Goal: Task Accomplishment & Management: Complete application form

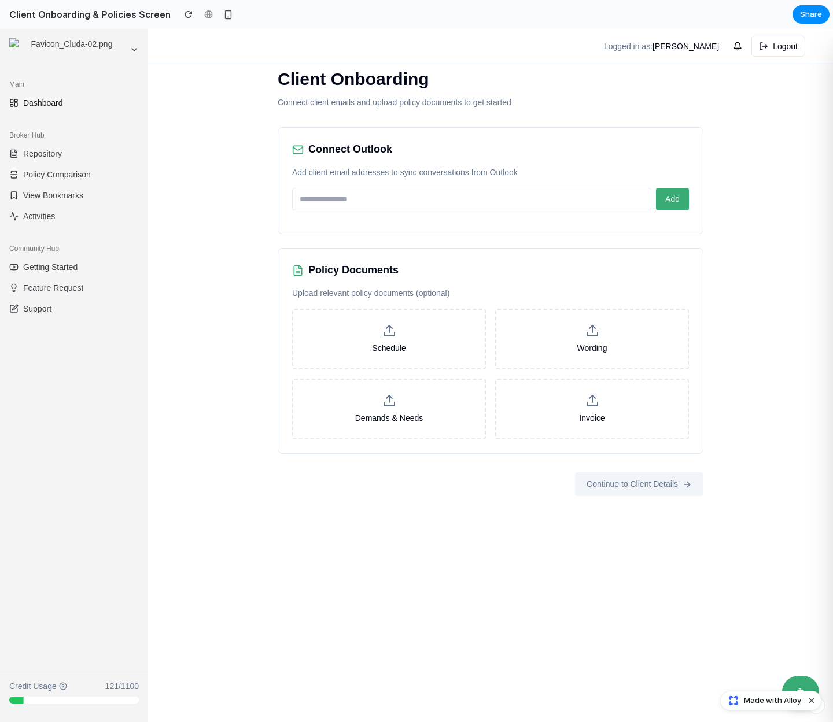
click at [211, 329] on div "Client Onboarding Connect client emails and upload policy documents to get star…" at bounding box center [490, 375] width 685 height 693
click at [575, 221] on div "Connect Outlook Add client email addresses to sync conversations from Outlook A…" at bounding box center [491, 180] width 426 height 107
click at [564, 200] on input "email" at bounding box center [471, 199] width 359 height 23
type input "**********"
click at [675, 204] on span "Add" at bounding box center [672, 198] width 14 height 9
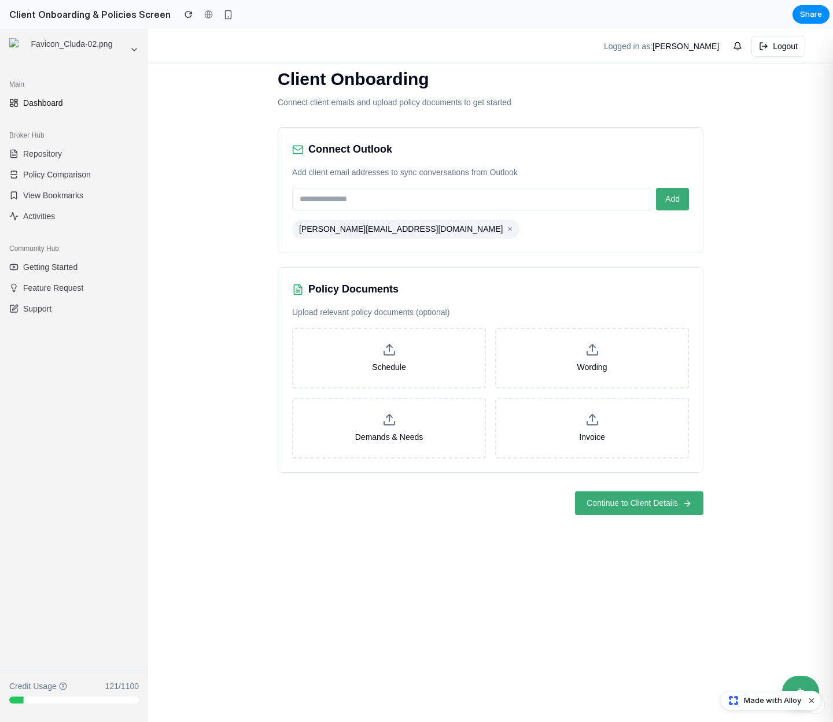
click at [519, 539] on div "Client Onboarding Connect client emails and upload policy documents to get star…" at bounding box center [490, 375] width 685 height 693
click at [595, 507] on span "Continue to Client Details" at bounding box center [631, 503] width 91 height 12
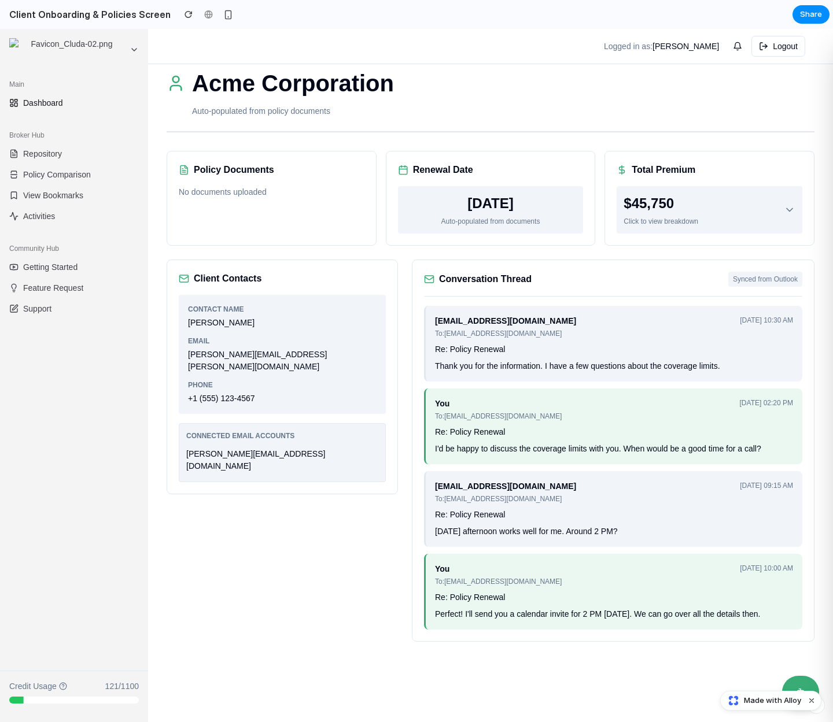
click at [506, 447] on div "I'd be happy to discuss the coverage limits with you. When would be a good time…" at bounding box center [614, 449] width 358 height 12
click at [335, 527] on div "Client Contacts Contact Name [PERSON_NAME] Email [PERSON_NAME][EMAIL_ADDRESS][P…" at bounding box center [282, 451] width 231 height 382
click at [272, 249] on div "Acme Corporation Auto-populated from policy documents Policy Documents No docum…" at bounding box center [490, 353] width 685 height 613
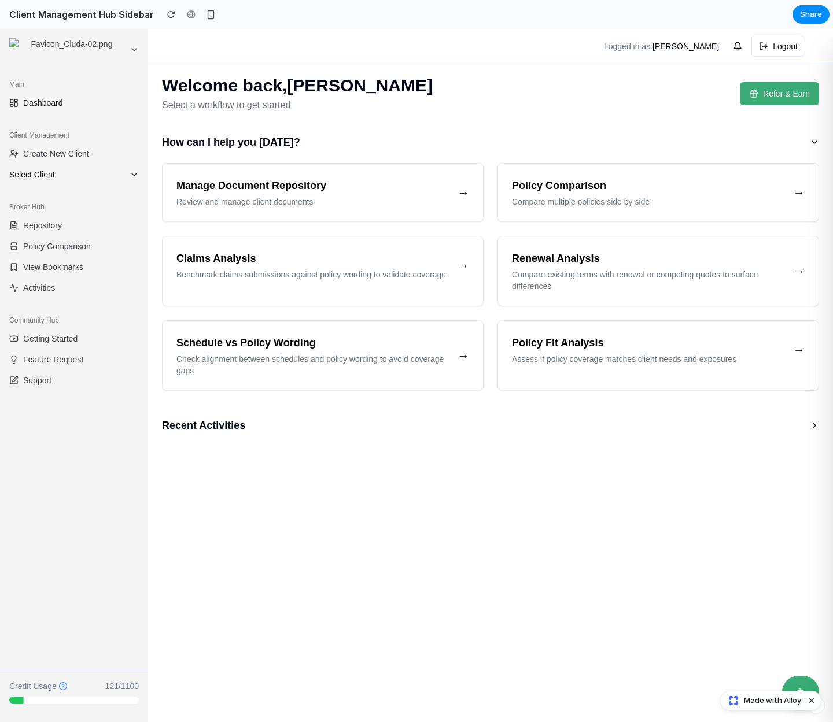
click at [86, 176] on span "Select Client" at bounding box center [67, 175] width 116 height 12
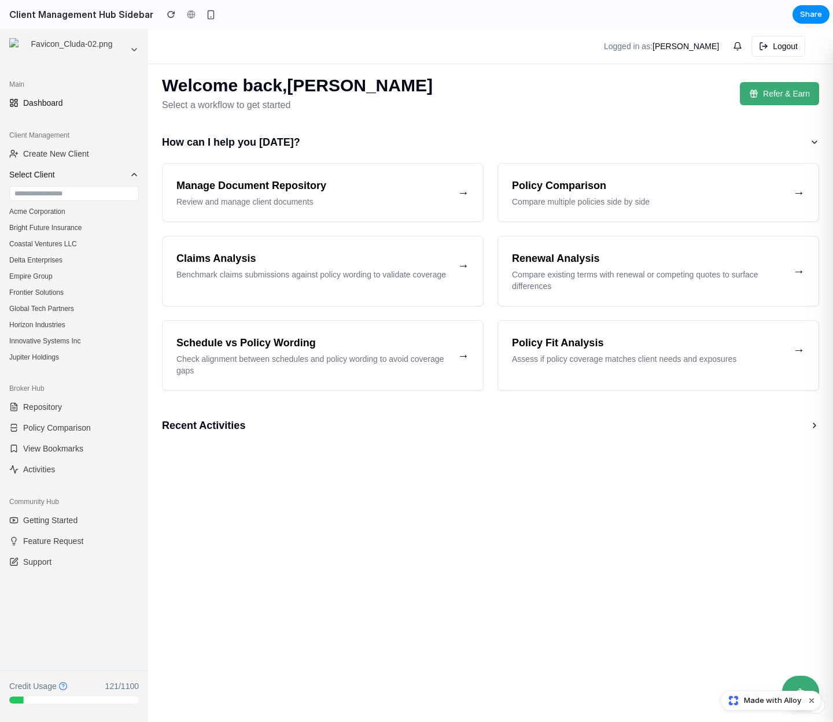
click at [86, 175] on span "Select Client" at bounding box center [67, 175] width 116 height 12
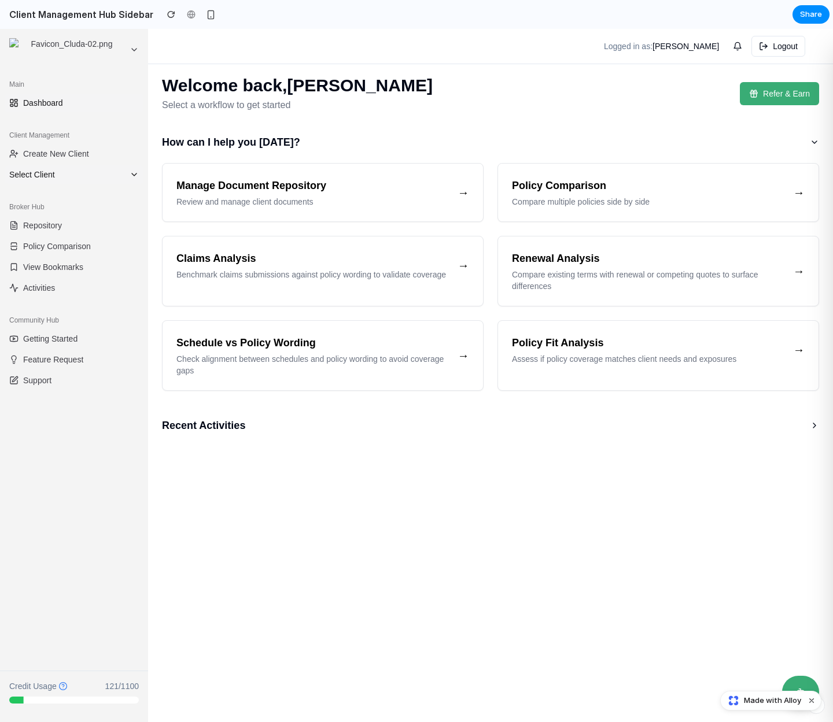
click at [86, 175] on span "Select Client" at bounding box center [67, 175] width 116 height 12
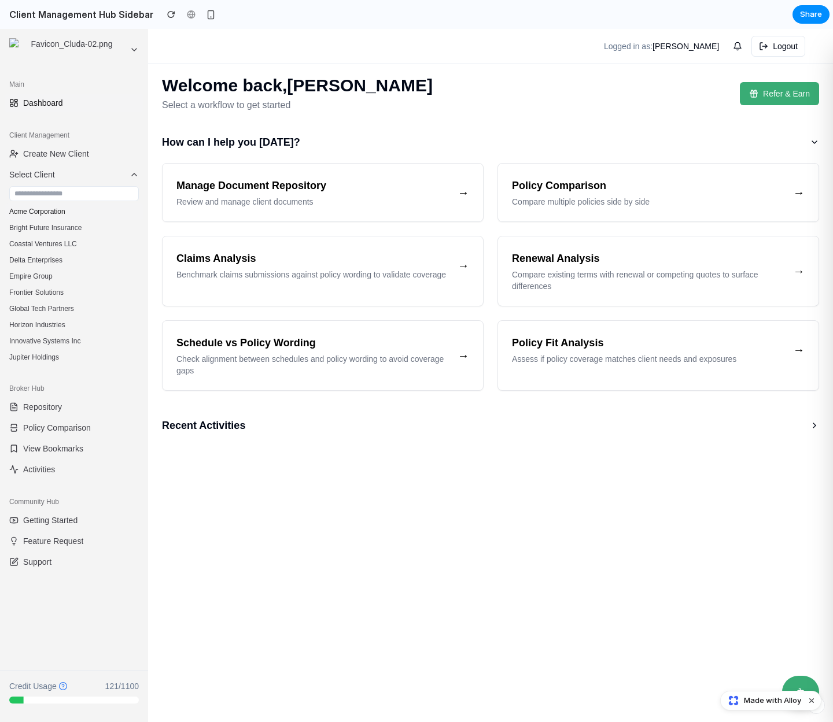
click at [46, 208] on button "Acme Corporation" at bounding box center [74, 212] width 139 height 16
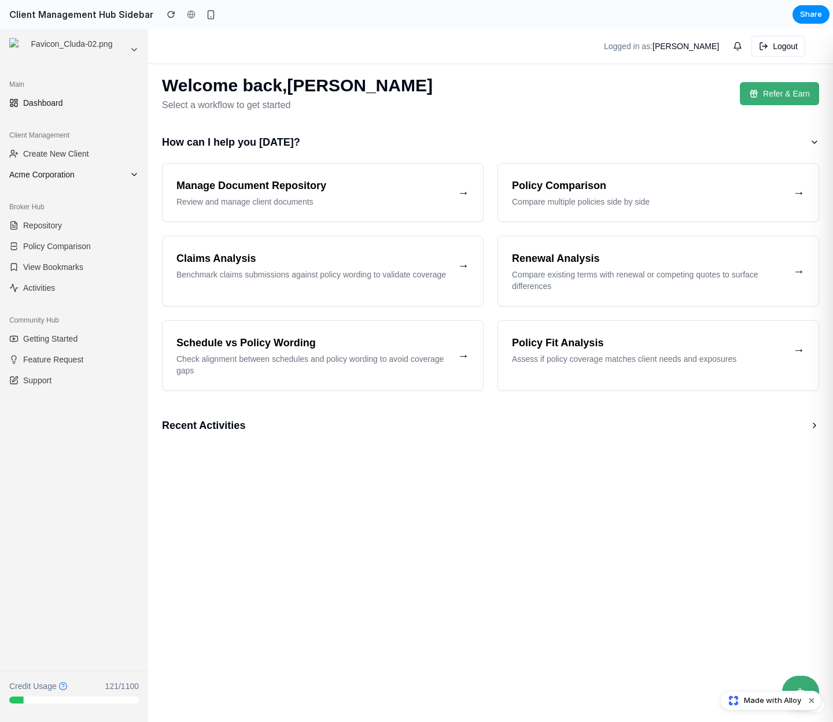
click at [74, 176] on span "Acme Corporation" at bounding box center [67, 175] width 116 height 12
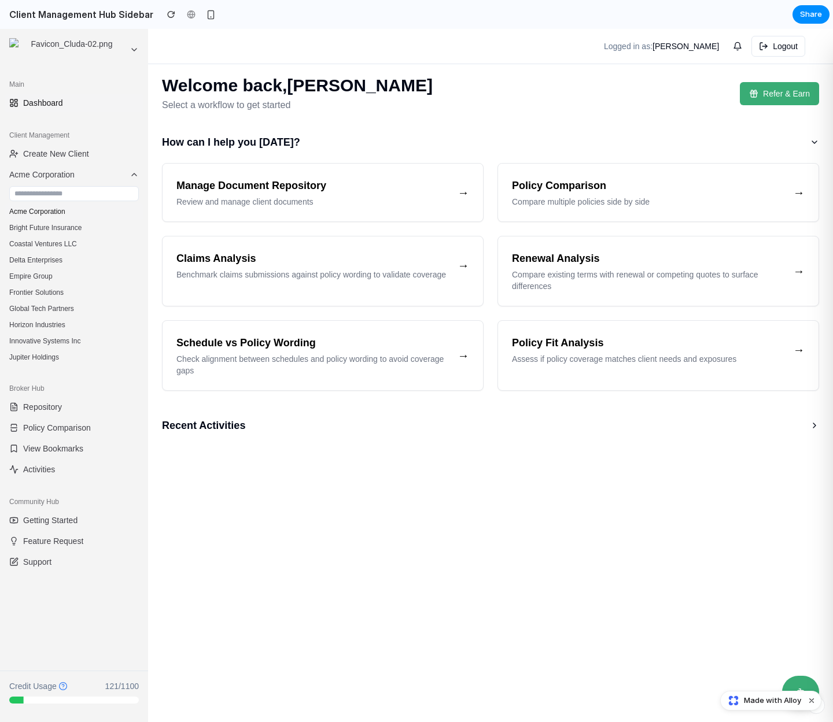
click at [50, 212] on button "Acme Corporation" at bounding box center [74, 212] width 139 height 16
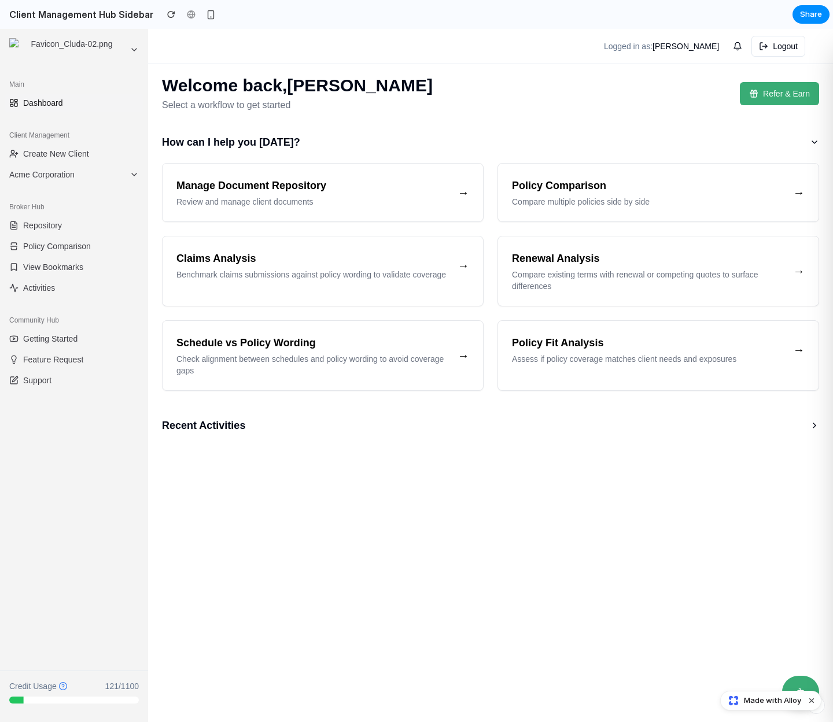
click at [71, 186] on div "Client Management Create New Client Acme Corporation" at bounding box center [74, 154] width 148 height 67
click at [80, 173] on span "Acme Corporation" at bounding box center [67, 175] width 116 height 12
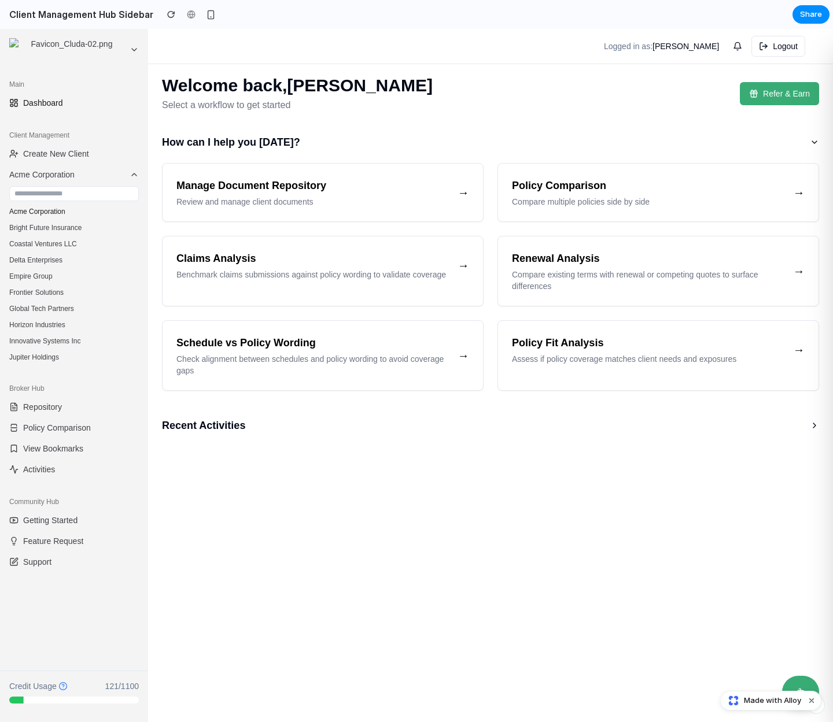
click at [36, 213] on button "Acme Corporation" at bounding box center [74, 212] width 139 height 16
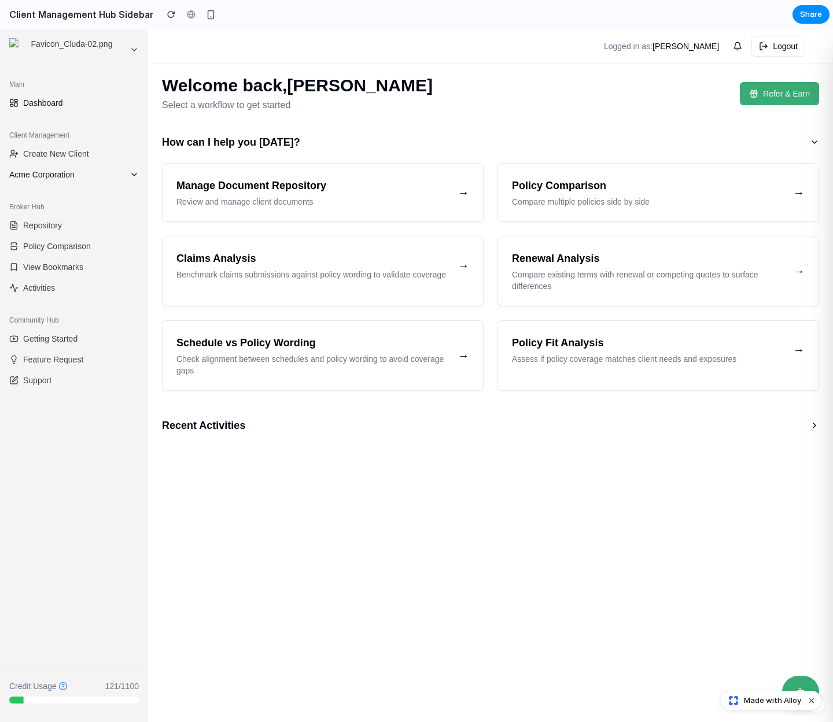
click at [72, 175] on span "Acme Corporation" at bounding box center [67, 175] width 116 height 12
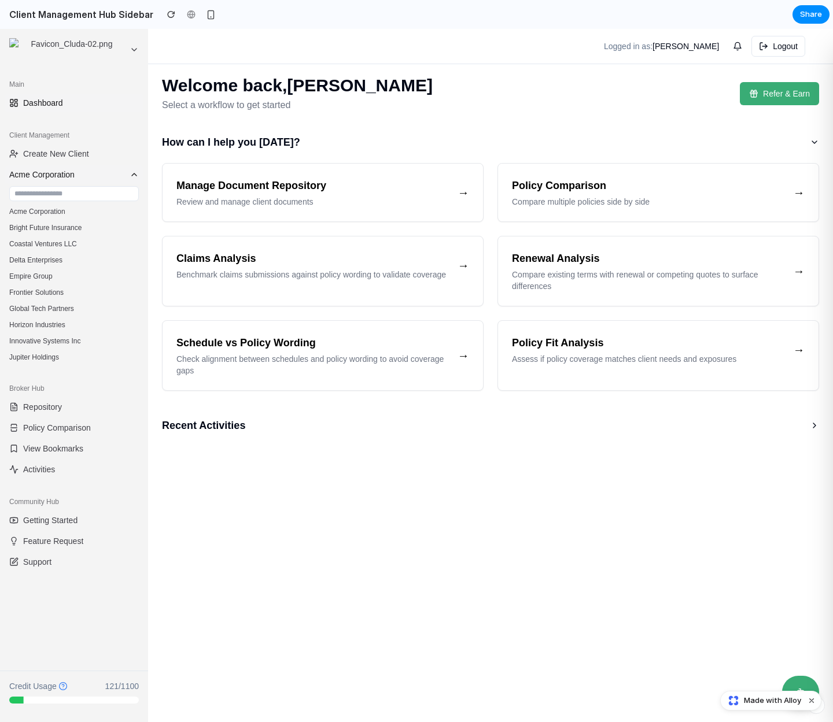
click at [72, 175] on span "Acme Corporation" at bounding box center [67, 175] width 116 height 12
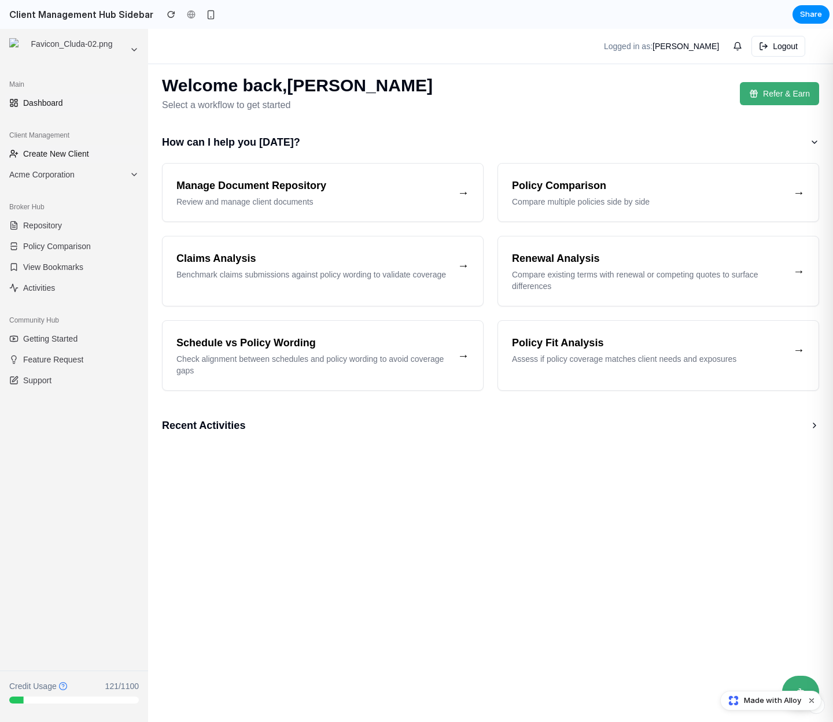
click at [74, 154] on span "Create New Client" at bounding box center [56, 154] width 66 height 12
click at [802, 686] on button at bounding box center [800, 692] width 39 height 34
click at [585, 527] on main "Welcome back, Mick McGurn Select a workflow to get started Refer & Earn How can…" at bounding box center [490, 375] width 685 height 693
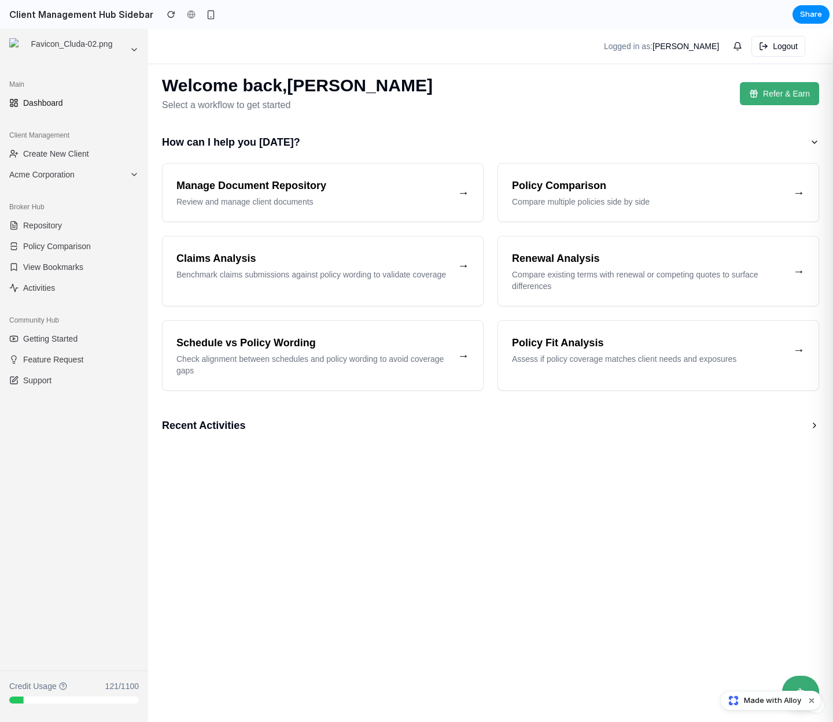
click at [436, 490] on main "Welcome back, Mick McGurn Select a workflow to get started Refer & Earn How can…" at bounding box center [490, 375] width 685 height 693
click at [86, 170] on span "Acme Corporation" at bounding box center [67, 175] width 116 height 12
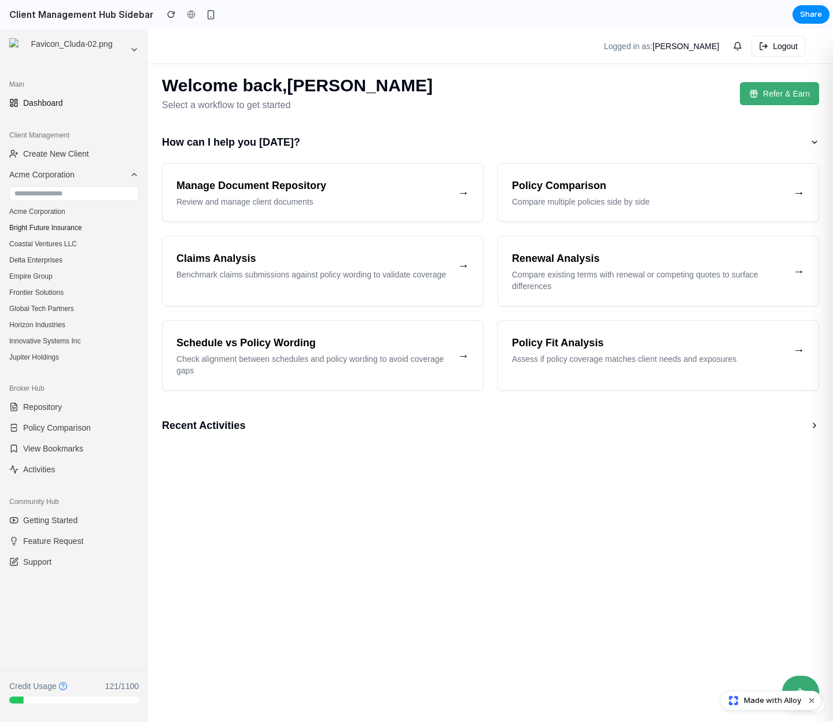
click at [38, 225] on button "Bright Future Insurance" at bounding box center [74, 228] width 139 height 16
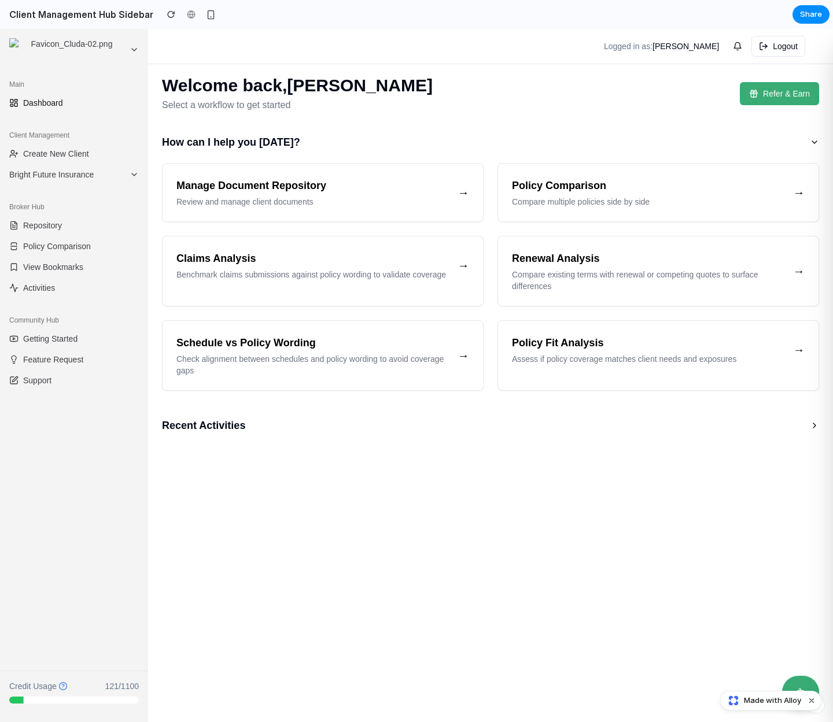
click at [405, 116] on div "Welcome back, Mick McGurn Select a workflow to get started Refer & Earn How can…" at bounding box center [490, 261] width 685 height 390
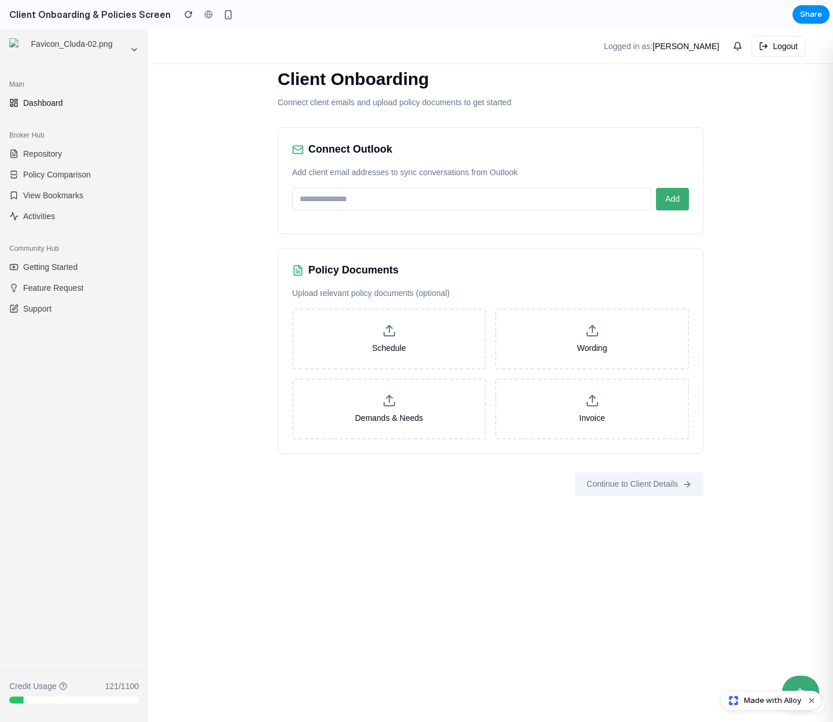
click at [205, 198] on div "Client Onboarding Connect client emails and upload policy documents to get star…" at bounding box center [490, 375] width 685 height 693
click at [326, 194] on input "email" at bounding box center [471, 199] width 359 height 23
type input "**********"
click at [493, 510] on div "**********" at bounding box center [490, 280] width 463 height 467
click at [665, 196] on span "Add" at bounding box center [672, 198] width 14 height 9
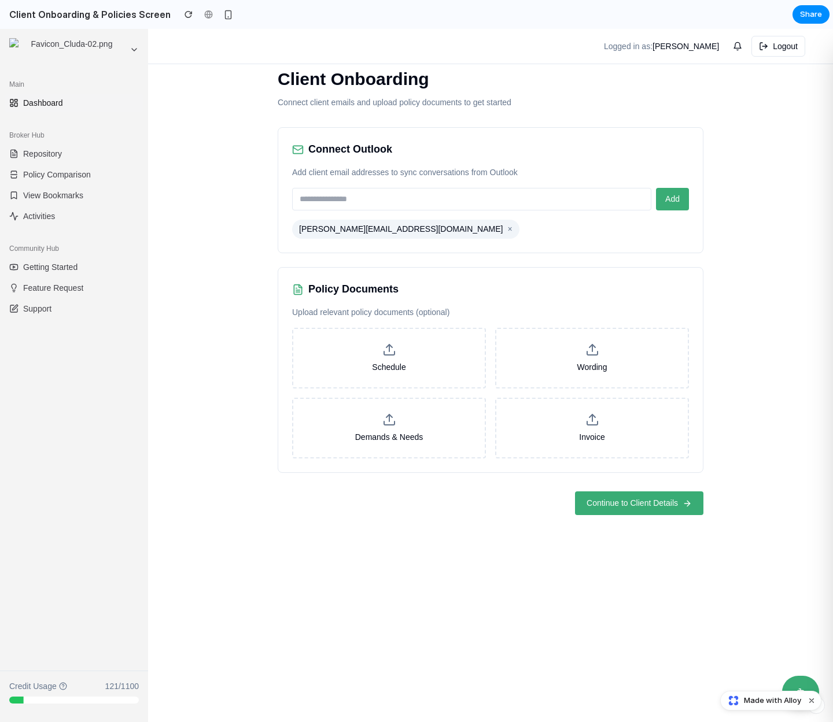
click at [199, 296] on div "Client Onboarding Connect client emails and upload policy documents to get star…" at bounding box center [490, 375] width 685 height 693
click at [640, 501] on span "Continue to Client Details" at bounding box center [631, 503] width 91 height 12
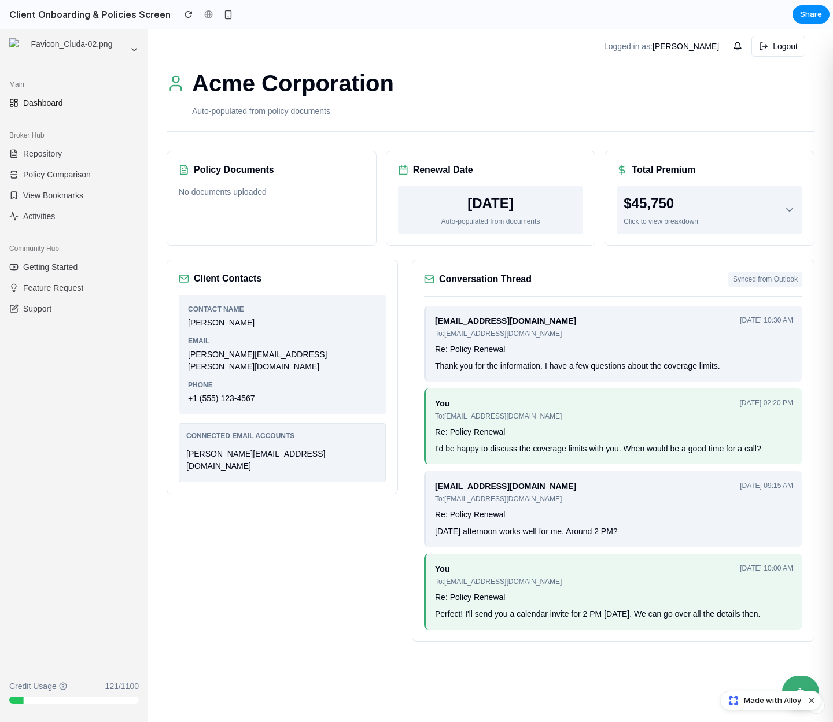
click at [341, 308] on div "Contact Name" at bounding box center [282, 309] width 189 height 10
click at [790, 208] on icon at bounding box center [790, 210] width 12 height 12
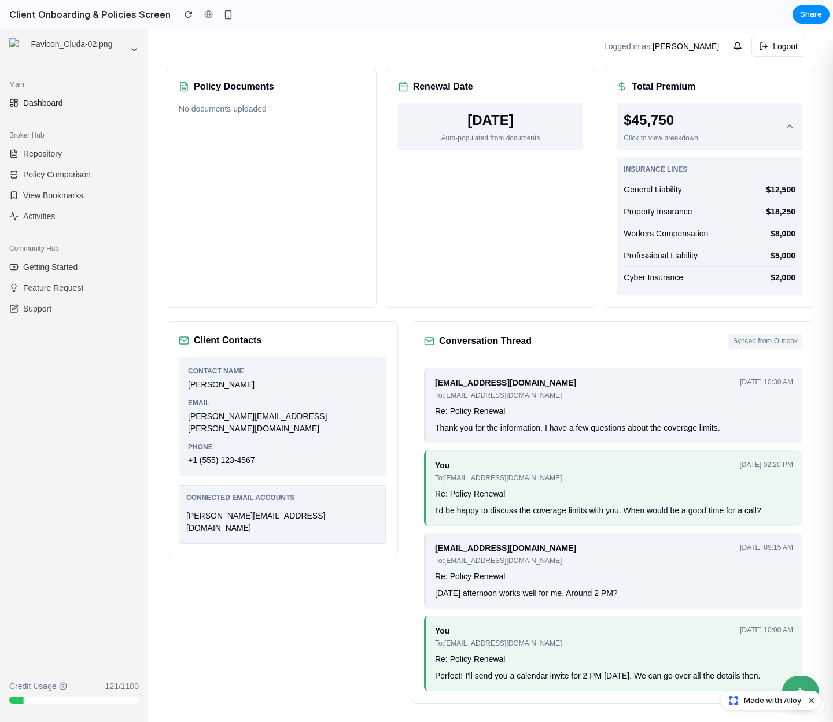
scroll to position [83, 0]
click at [563, 409] on div "Re: Policy Renewal" at bounding box center [614, 411] width 358 height 12
click at [558, 398] on div "client@example.com To: broker@company.com Jan 15, 2024 at 10:30 AM" at bounding box center [614, 389] width 358 height 24
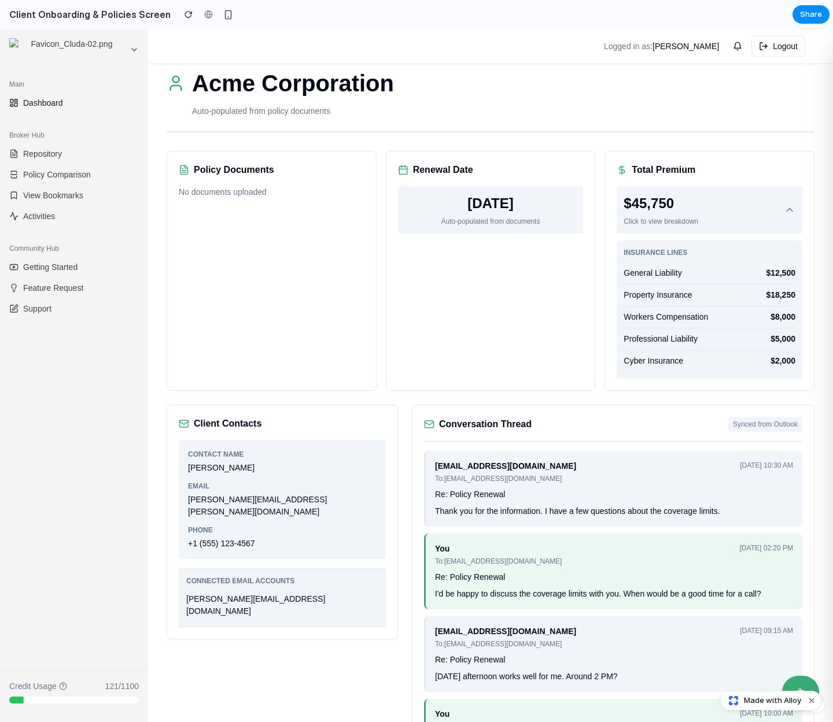
scroll to position [0, 0]
click at [481, 98] on div "Acme Corporation" at bounding box center [491, 83] width 648 height 35
click at [476, 80] on div "Acme Corporation" at bounding box center [491, 83] width 648 height 35
